Goal: Task Accomplishment & Management: Complete application form

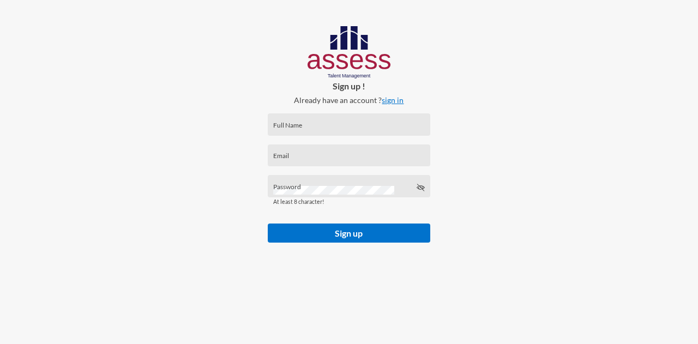
click at [390, 99] on link "sign in" at bounding box center [393, 99] width 22 height 9
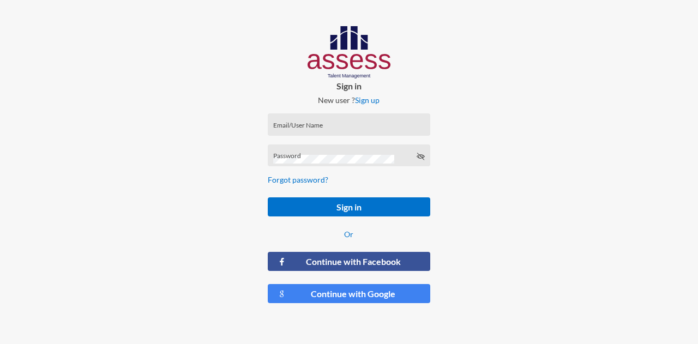
click at [295, 119] on div "Email/User Name" at bounding box center [349, 127] width 152 height 16
click at [290, 126] on input "Email/User Name" at bounding box center [349, 128] width 152 height 9
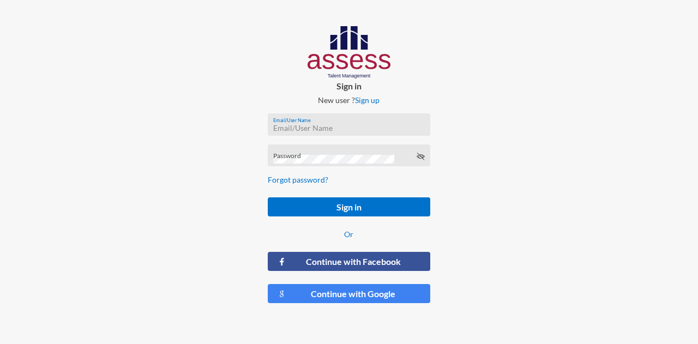
click at [290, 126] on input "Email/User Name" at bounding box center [349, 128] width 152 height 9
click at [279, 128] on input "Email/User Name" at bounding box center [349, 128] width 152 height 9
click at [291, 127] on input "Nasr.Mikhail_HAR" at bounding box center [349, 128] width 152 height 9
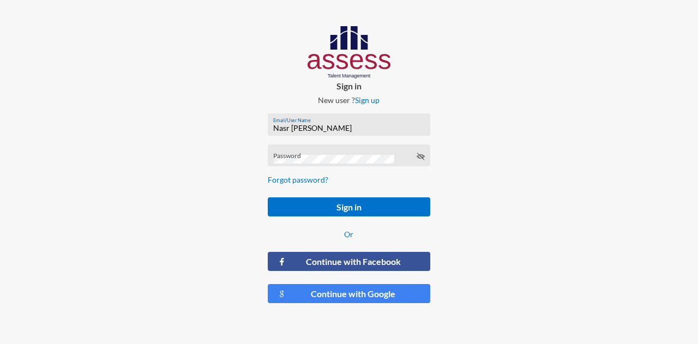
type input "Nasr [PERSON_NAME]"
click at [285, 154] on div "Password" at bounding box center [349, 158] width 152 height 16
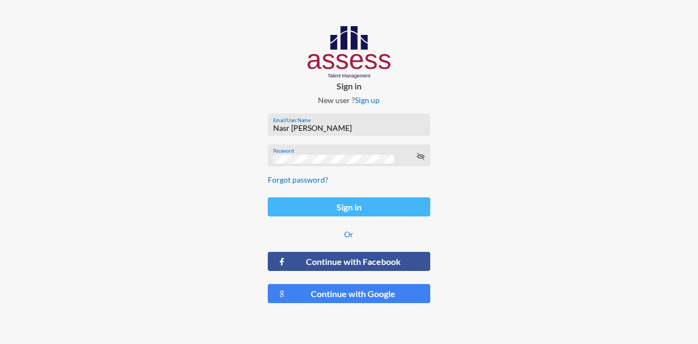
click at [305, 216] on button "Sign in" at bounding box center [349, 206] width 163 height 19
click at [304, 206] on button "Sign in" at bounding box center [349, 206] width 163 height 19
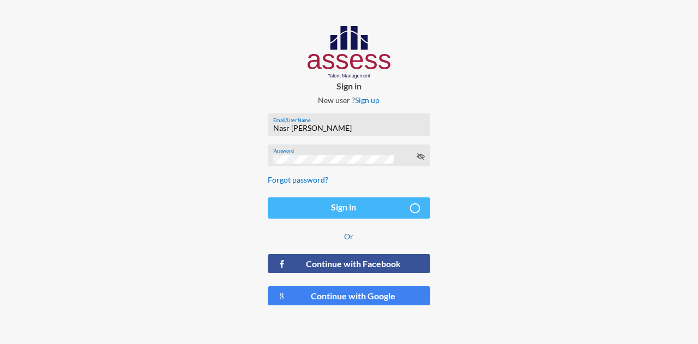
click at [304, 206] on button "Sign in" at bounding box center [349, 207] width 163 height 21
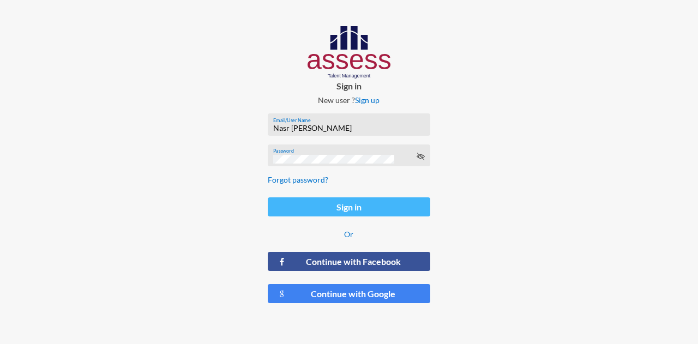
click at [336, 204] on button "Sign in" at bounding box center [349, 206] width 163 height 19
click at [321, 206] on button "Sign in" at bounding box center [349, 206] width 163 height 19
